Goal: Transaction & Acquisition: Purchase product/service

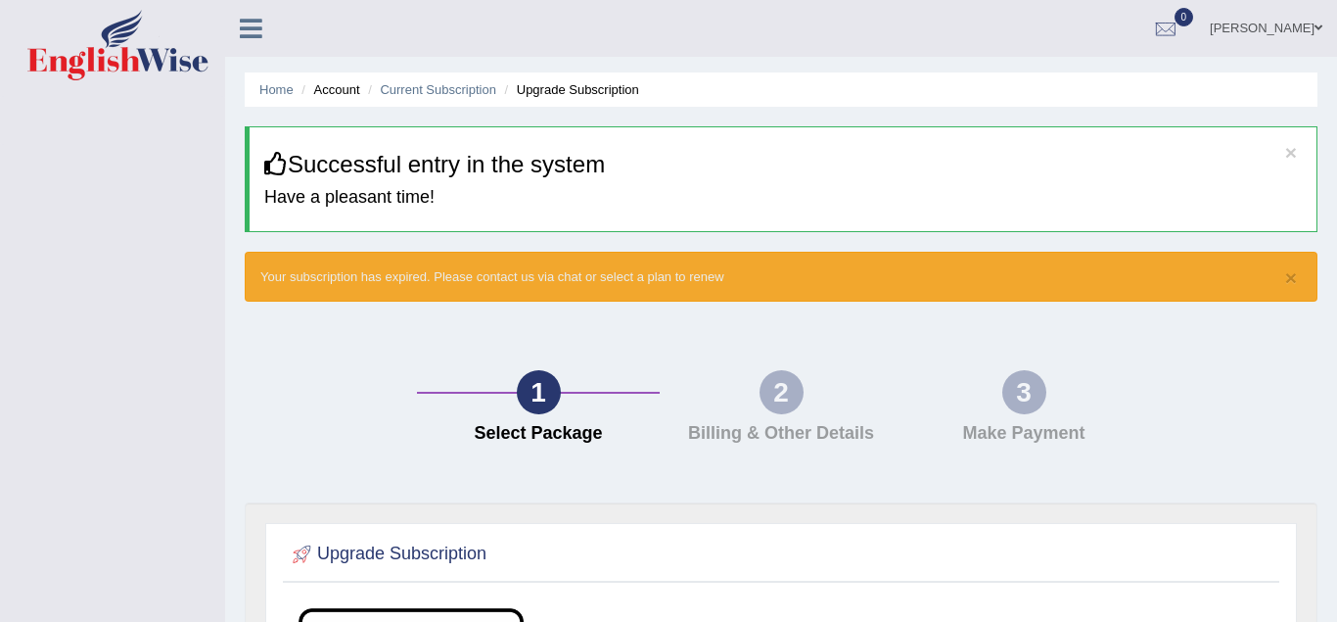
click at [245, 20] on icon at bounding box center [251, 28] width 23 height 25
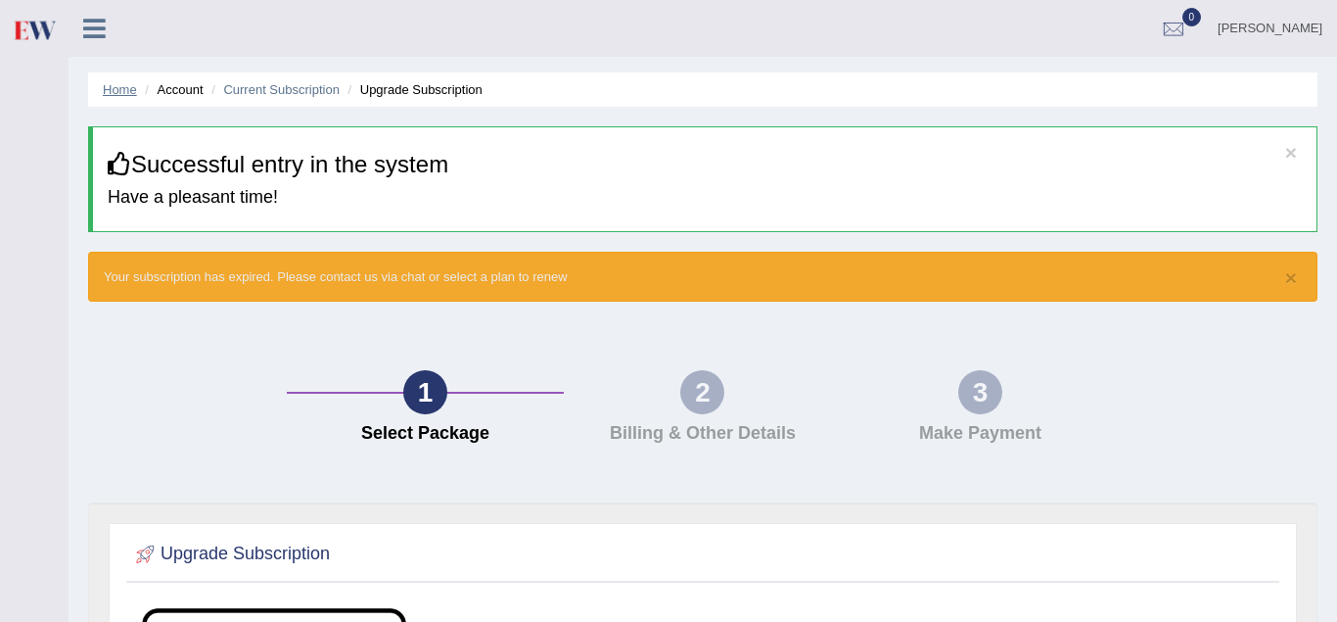
click at [121, 85] on link "Home" at bounding box center [120, 89] width 34 height 15
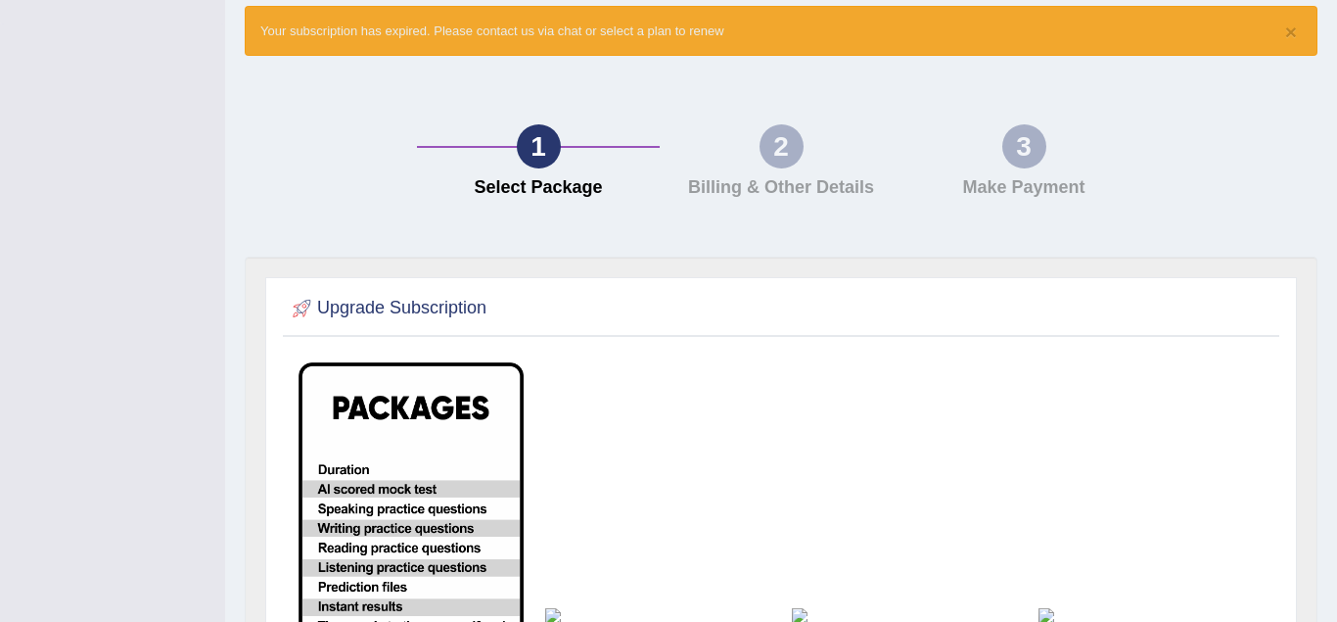
scroll to position [118, 0]
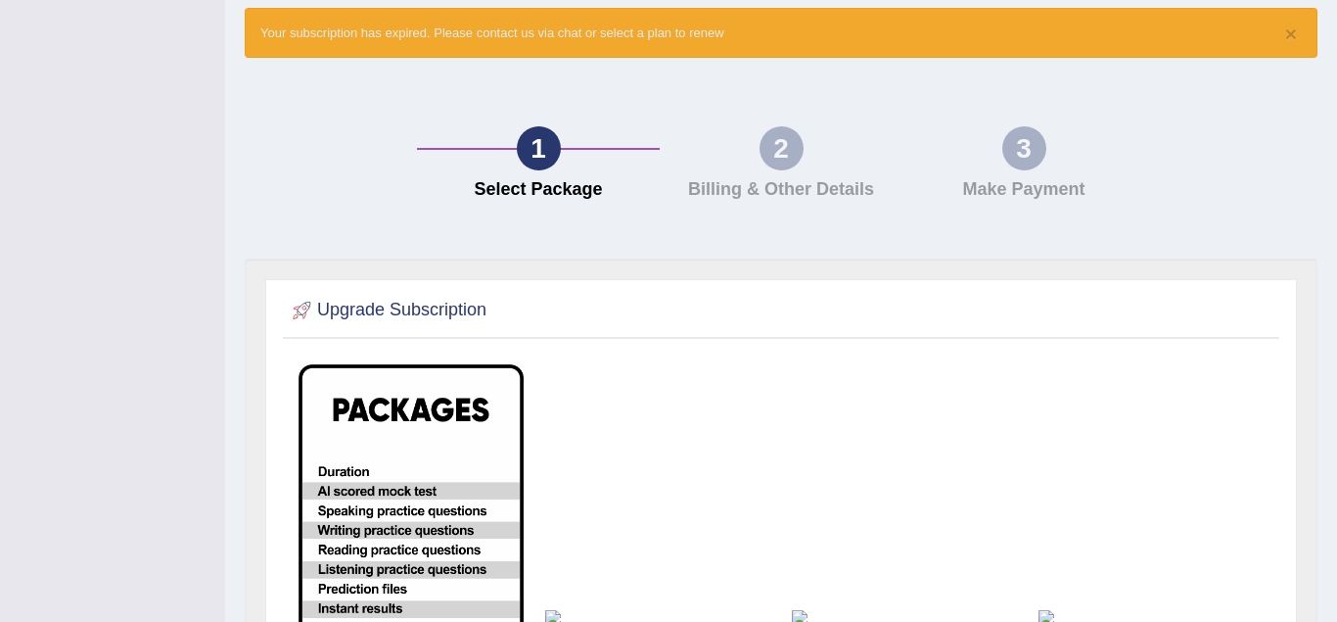
click at [768, 164] on div "2" at bounding box center [782, 148] width 44 height 44
click at [790, 151] on div "2" at bounding box center [782, 148] width 44 height 44
click at [1296, 29] on button "×" at bounding box center [1291, 33] width 12 height 21
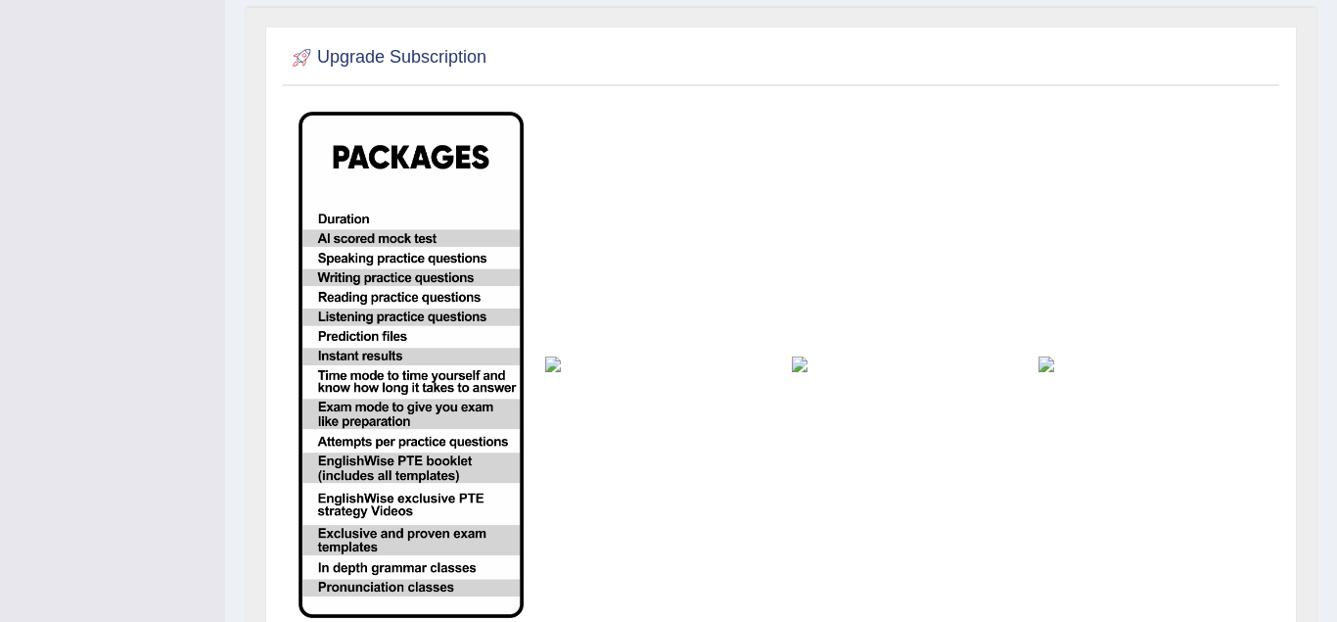
scroll to position [302, 0]
click at [402, 308] on img at bounding box center [411, 364] width 225 height 506
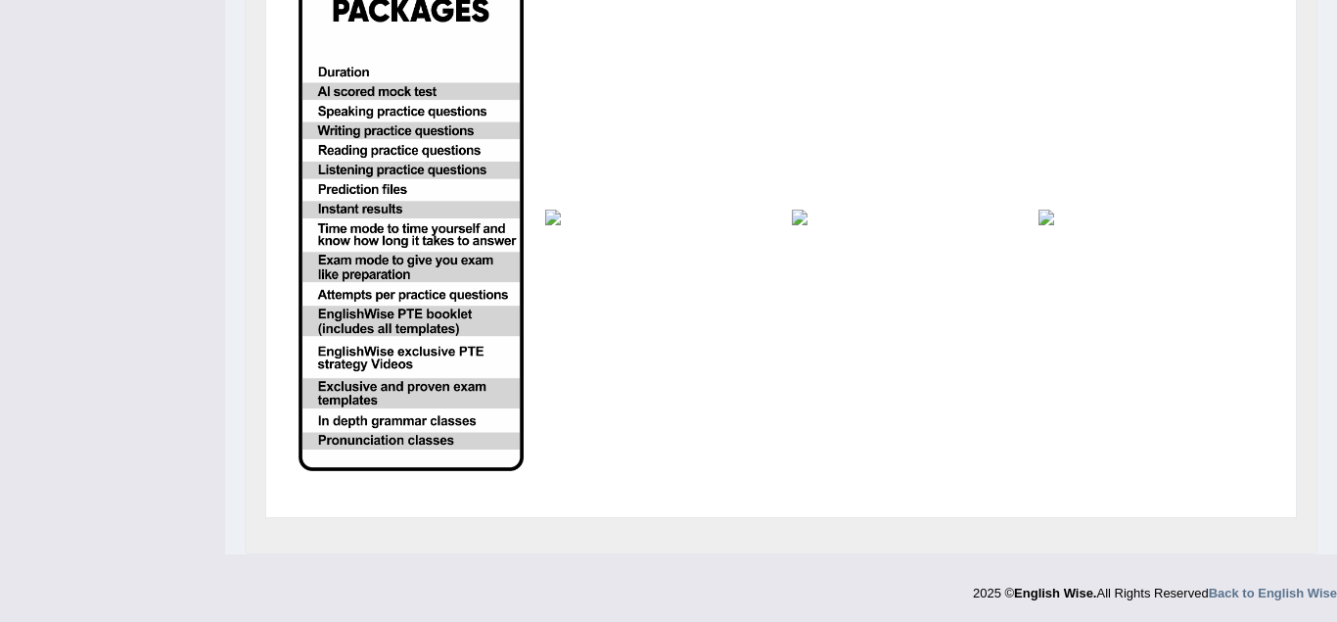
scroll to position [356, 0]
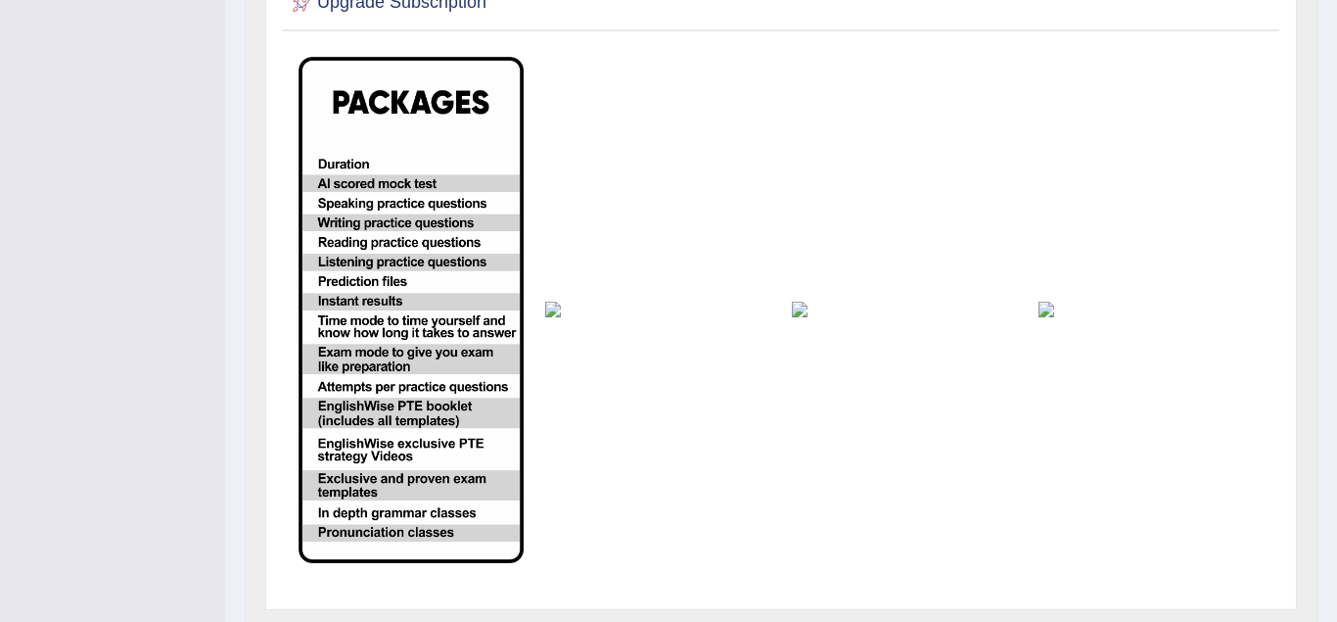
click at [800, 306] on img at bounding box center [904, 310] width 225 height 16
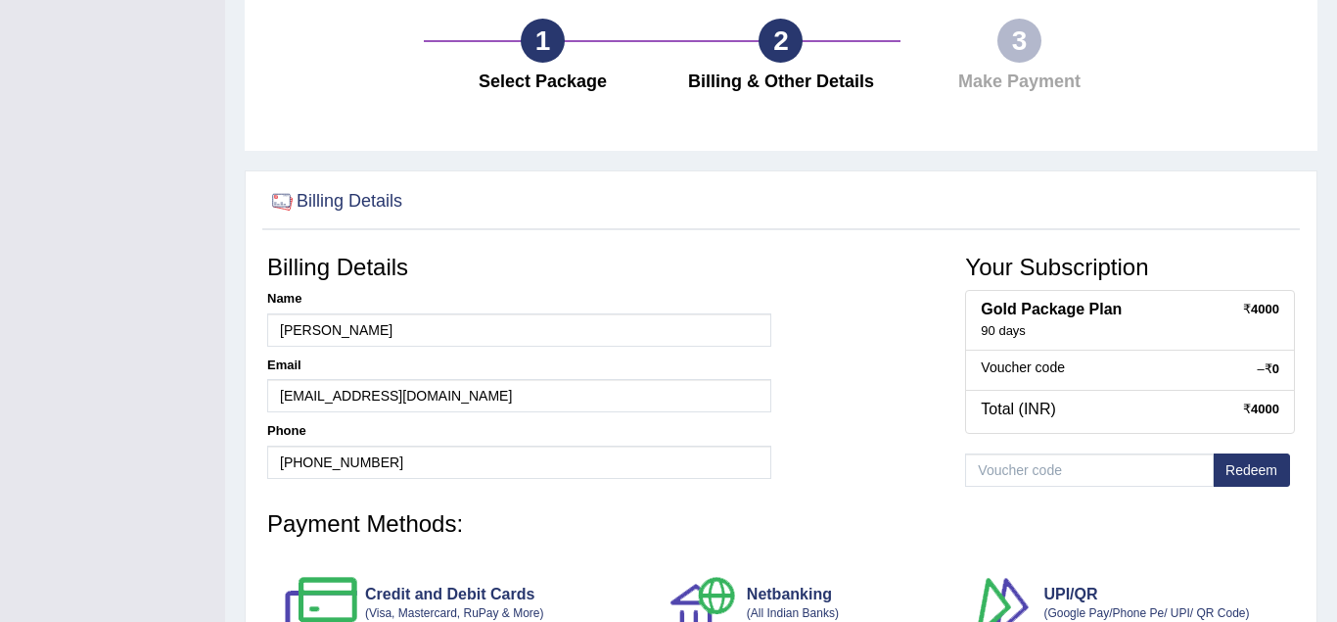
scroll to position [138, 0]
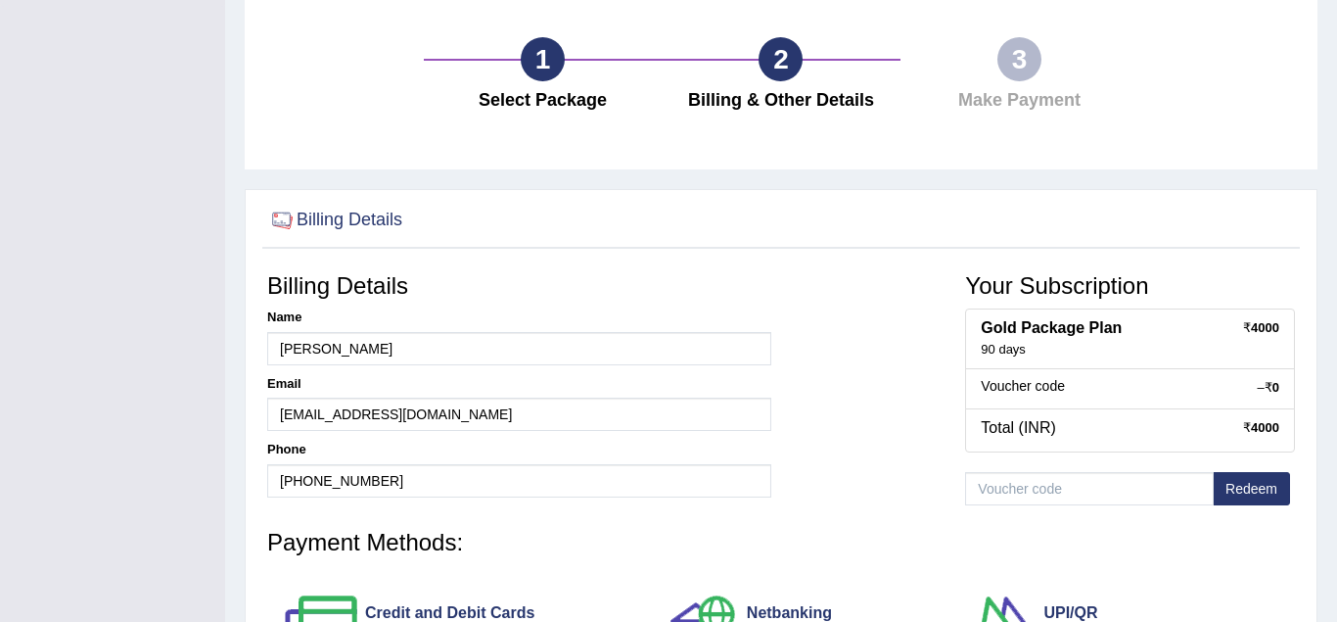
click at [1017, 63] on div "3" at bounding box center [1020, 59] width 44 height 44
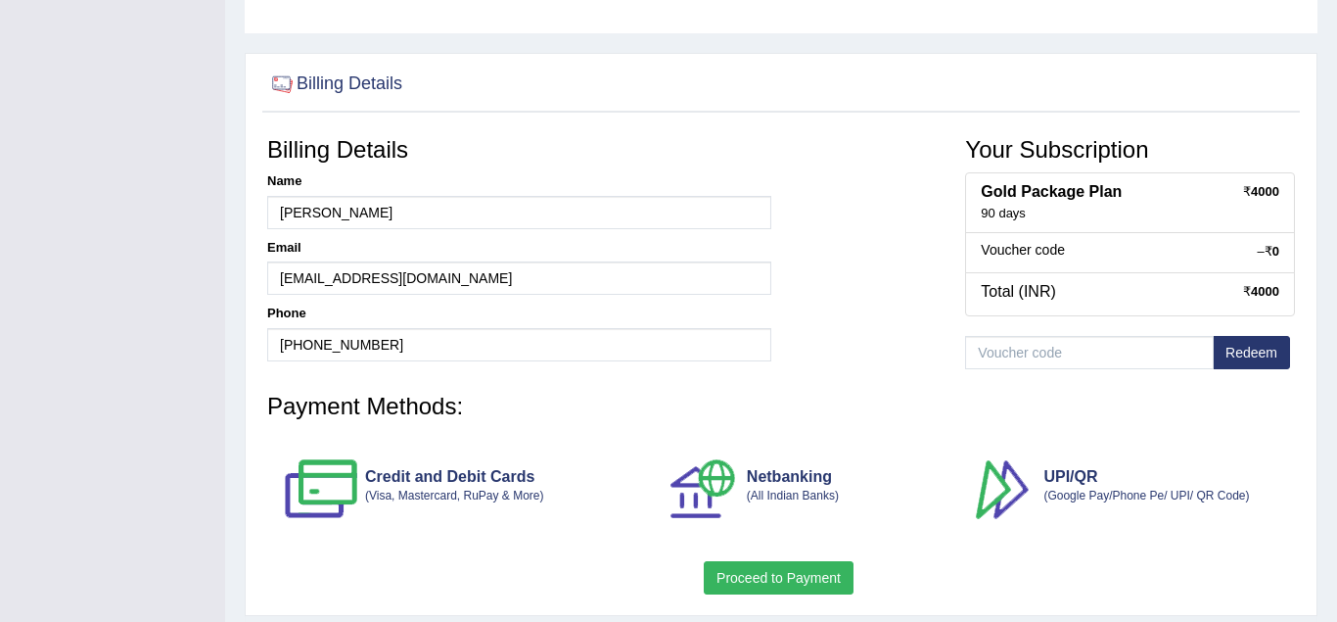
scroll to position [273, 0]
click at [762, 582] on button "Proceed to Payment" at bounding box center [779, 578] width 150 height 33
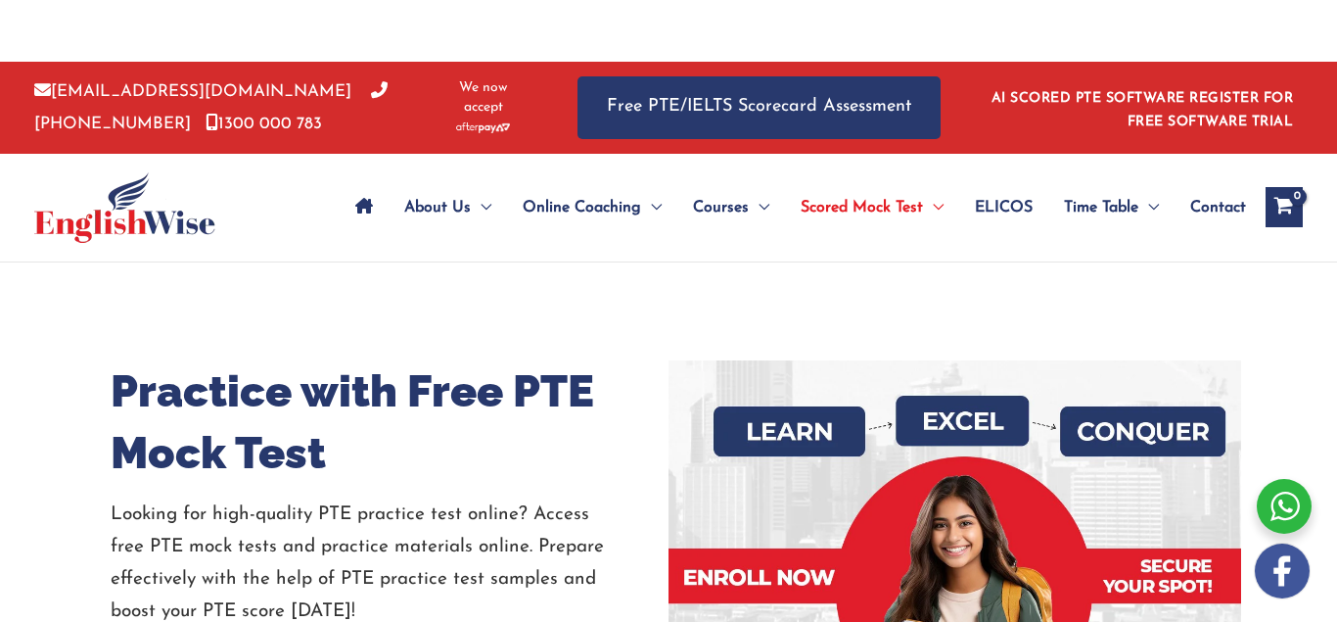
scroll to position [195, 0]
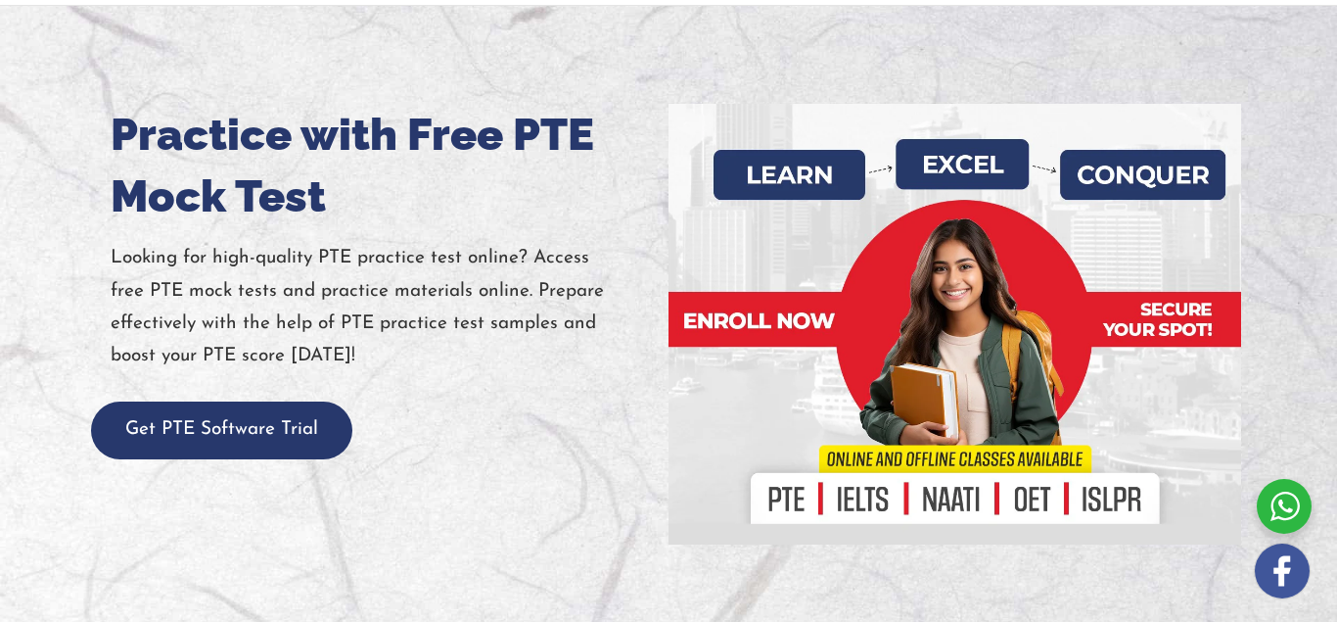
scroll to position [194, 0]
